Goal: Obtain resource: Download file/media

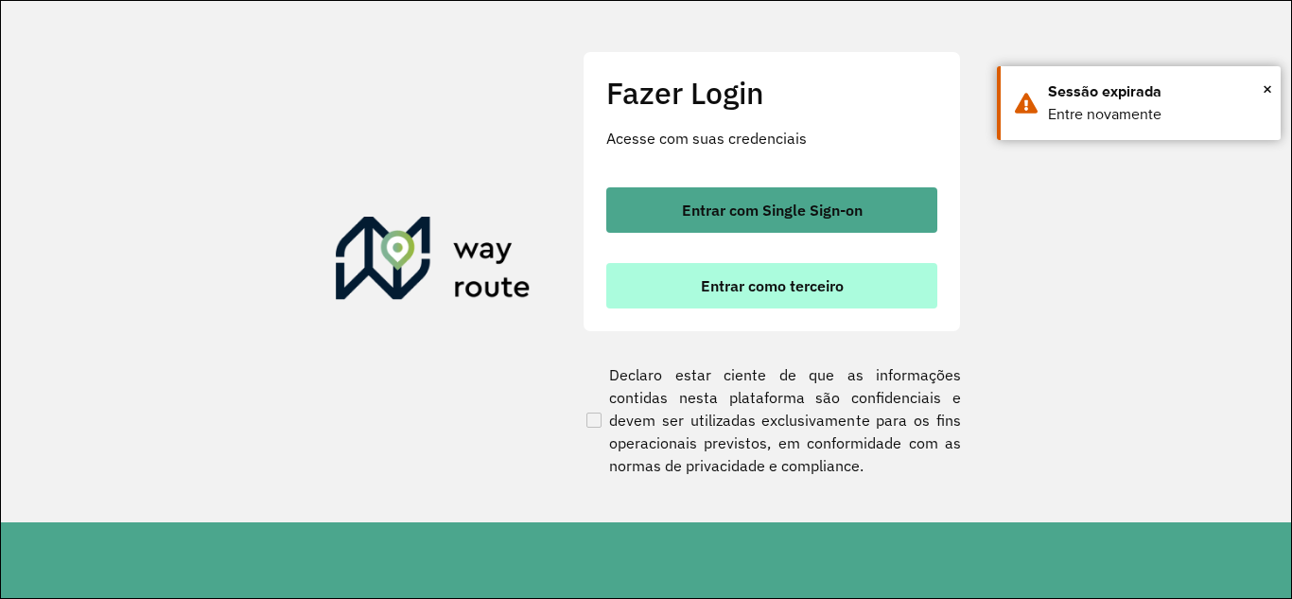
click at [802, 289] on span "Entrar como terceiro" at bounding box center [772, 285] width 143 height 15
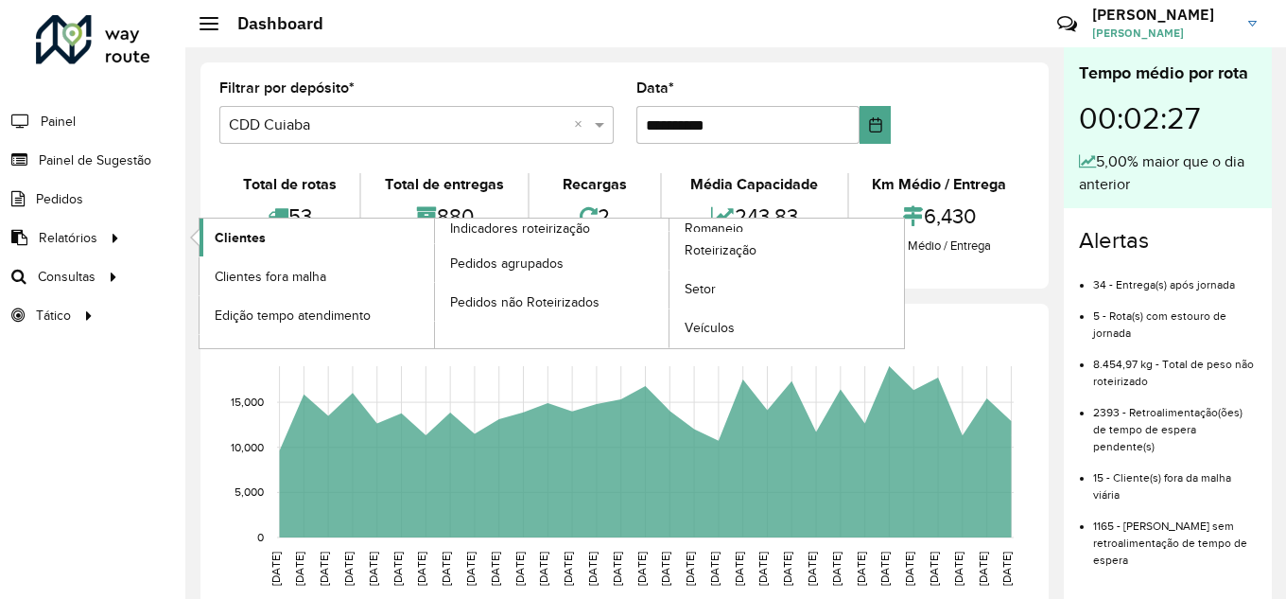
click at [230, 232] on span "Clientes" at bounding box center [240, 238] width 51 height 20
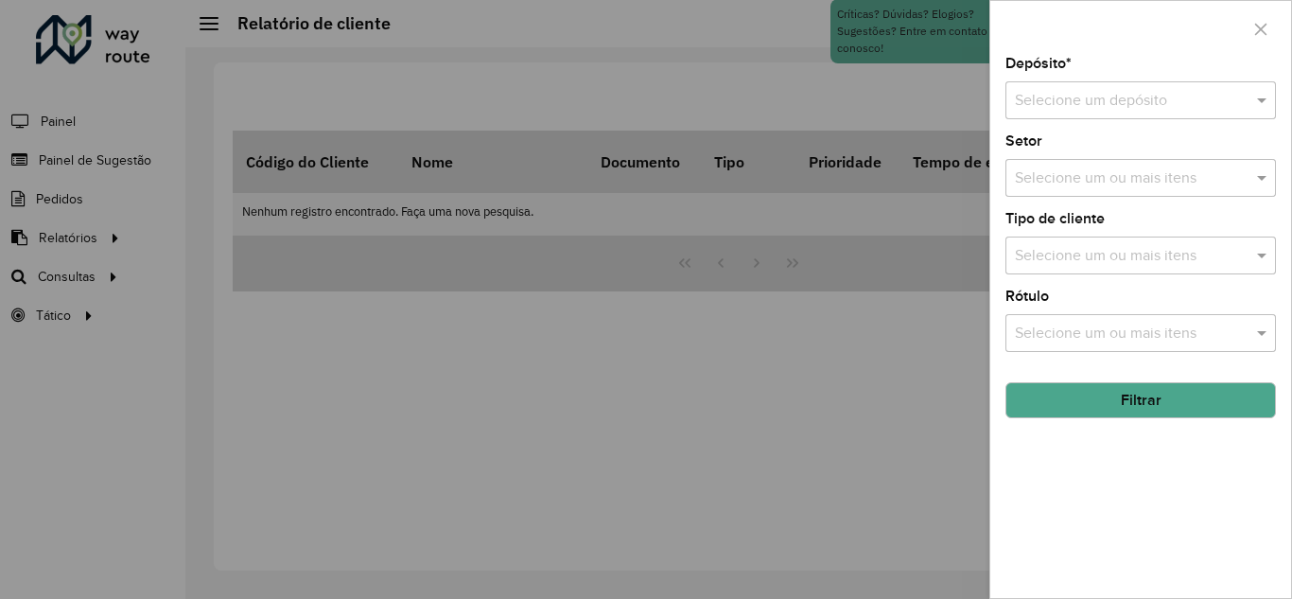
click at [1241, 114] on div "Selecione um depósito" at bounding box center [1140, 100] width 271 height 38
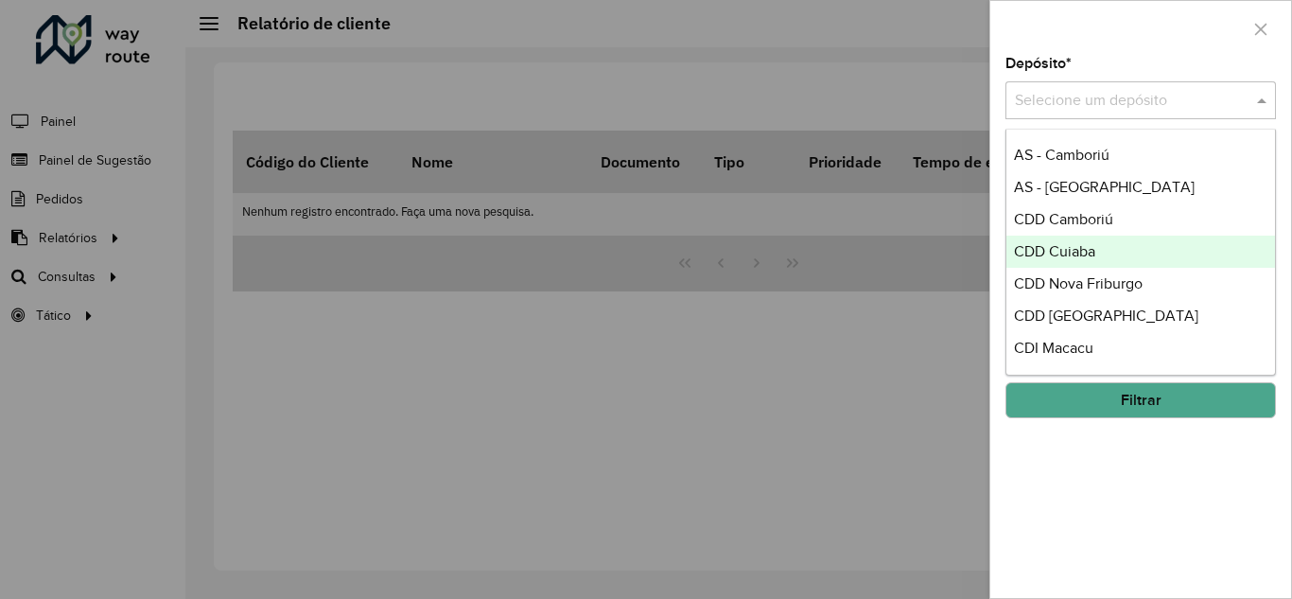
click at [1071, 241] on div "CDD Cuiaba" at bounding box center [1140, 252] width 269 height 32
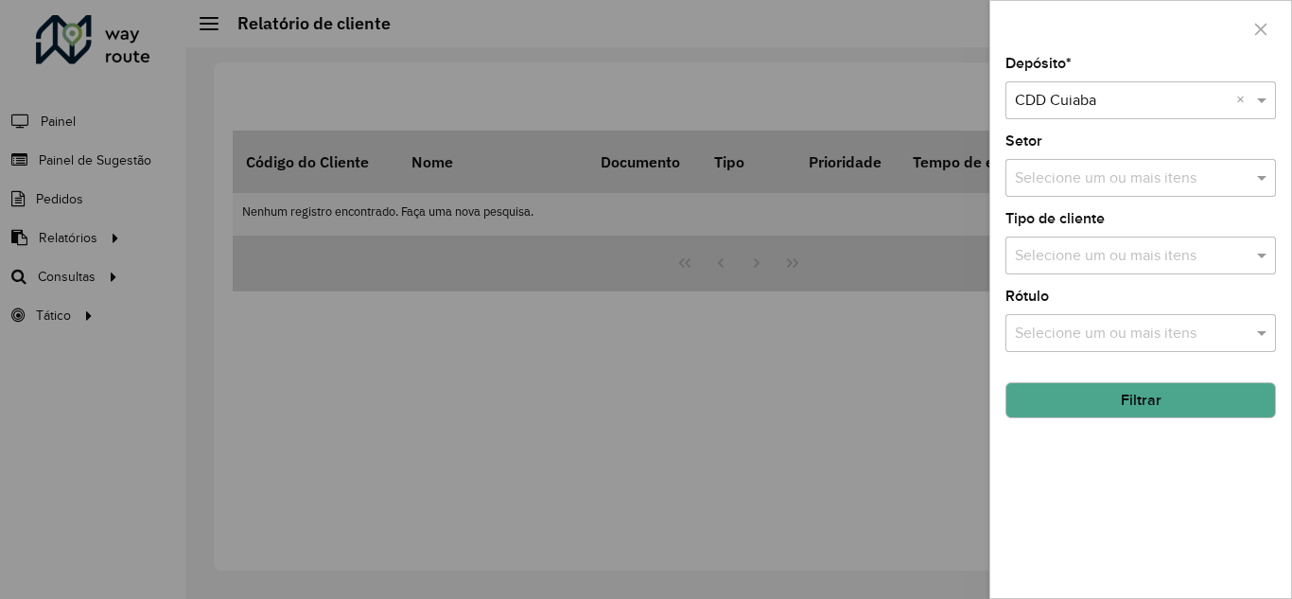
click at [1109, 402] on button "Filtrar" at bounding box center [1140, 400] width 271 height 36
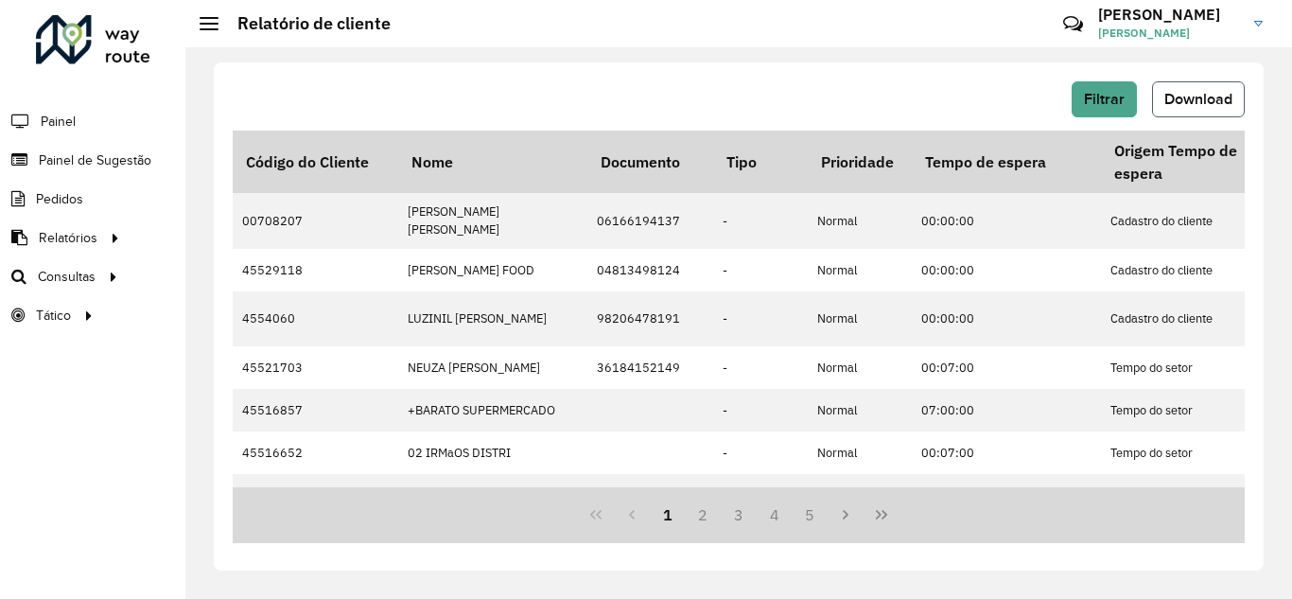
click at [1200, 96] on span "Download" at bounding box center [1198, 99] width 68 height 16
